Goal: Task Accomplishment & Management: Complete application form

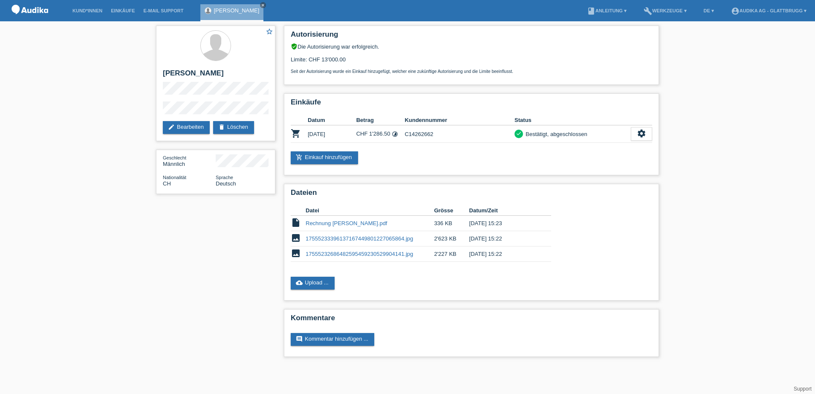
click at [77, 8] on li "Kund*innen" at bounding box center [87, 11] width 38 height 22
click at [95, 9] on link "Kund*innen" at bounding box center [87, 10] width 38 height 5
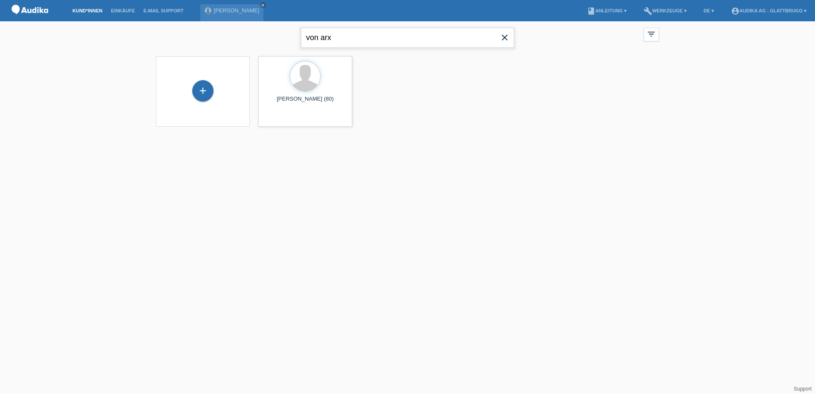
drag, startPoint x: 355, startPoint y: 42, endPoint x: 291, endPoint y: 41, distance: 64.3
click at [292, 42] on div "von arx close filter_list view_module Alle Kund*innen anzeigen star Markierte K…" at bounding box center [407, 36] width 511 height 31
type input "kole"
click at [296, 80] on div at bounding box center [305, 77] width 30 height 30
click at [285, 118] on span "Anzeigen" at bounding box center [282, 119] width 23 height 6
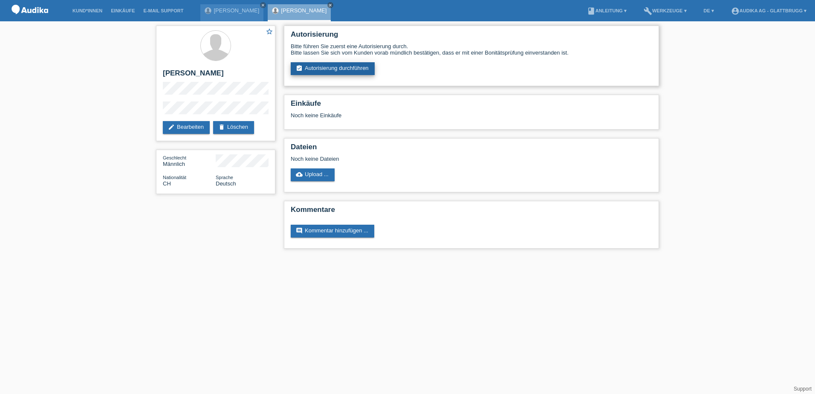
click at [356, 65] on link "assignment_turned_in Autorisierung durchführen" at bounding box center [333, 68] width 84 height 13
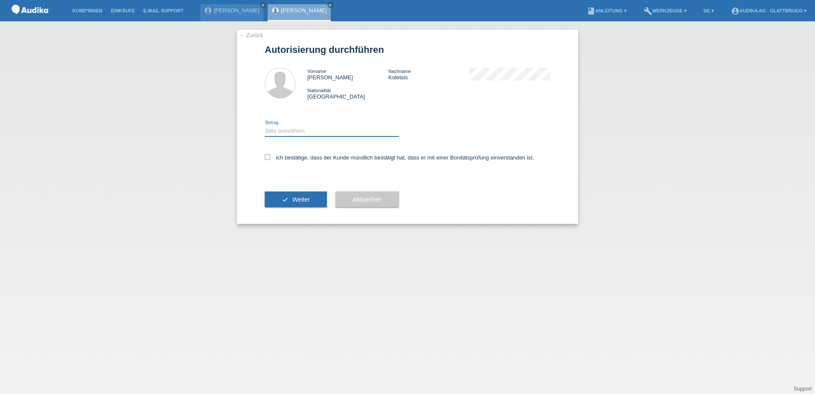
click at [287, 131] on select "Bitte auswählen CHF 1.00 - CHF 499.00 CHF 500.00 - CHF 1'999.00 CHF 2'000.00 - …" at bounding box center [332, 131] width 134 height 10
select select "3"
click at [265, 126] on select "Bitte auswählen CHF 1.00 - CHF 499.00 CHF 500.00 - CHF 1'999.00 CHF 2'000.00 - …" at bounding box center [332, 131] width 134 height 10
click at [265, 158] on icon at bounding box center [268, 157] width 6 height 6
click at [265, 158] on input "Ich bestätige, dass der Kunde mündlich bestätigt hat, dass er mit einer Bonität…" at bounding box center [268, 157] width 6 height 6
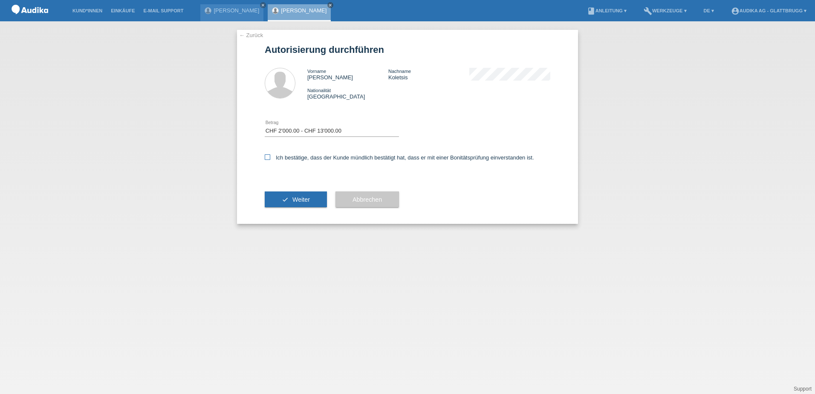
checkbox input "true"
click at [297, 200] on span "Weiter" at bounding box center [300, 199] width 17 height 7
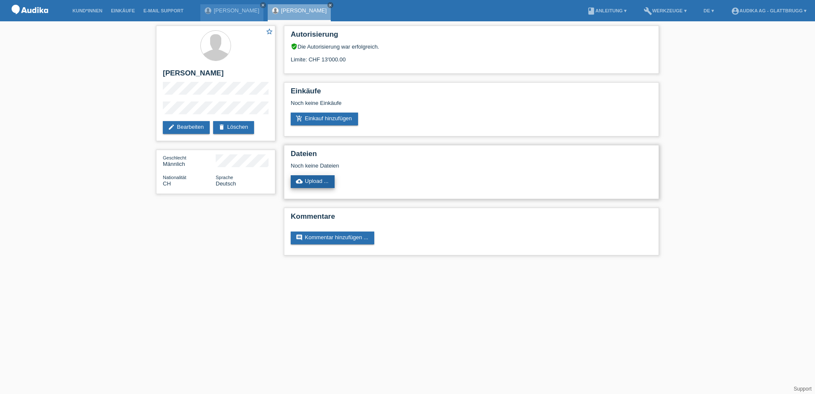
click at [317, 179] on link "cloud_upload Upload ..." at bounding box center [313, 181] width 44 height 13
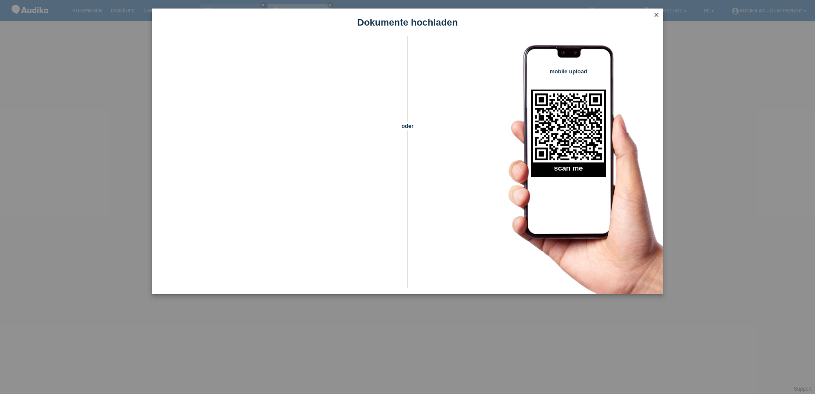
click at [656, 16] on icon "close" at bounding box center [656, 15] width 7 height 7
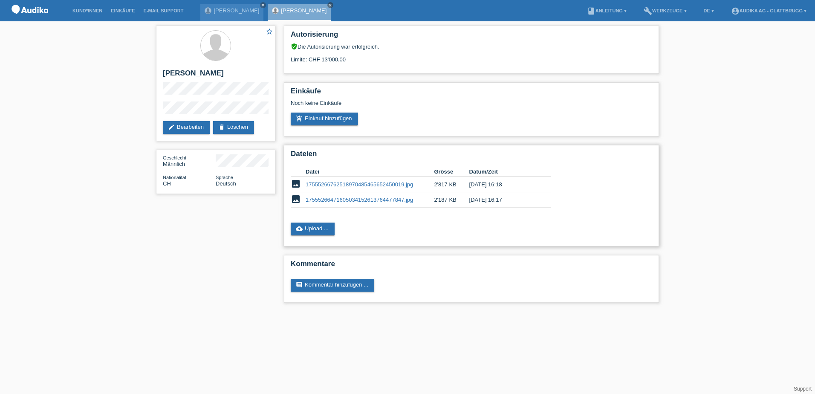
click at [625, 186] on div "Datei Grösse Datum/Zeit image 17555266762518970485465652450019.jpg 2'817 KB 18.…" at bounding box center [471, 189] width 361 height 54
click at [261, 5] on icon "close" at bounding box center [263, 5] width 4 height 4
click at [265, 3] on icon "close" at bounding box center [263, 5] width 4 height 4
